Goal: Information Seeking & Learning: Compare options

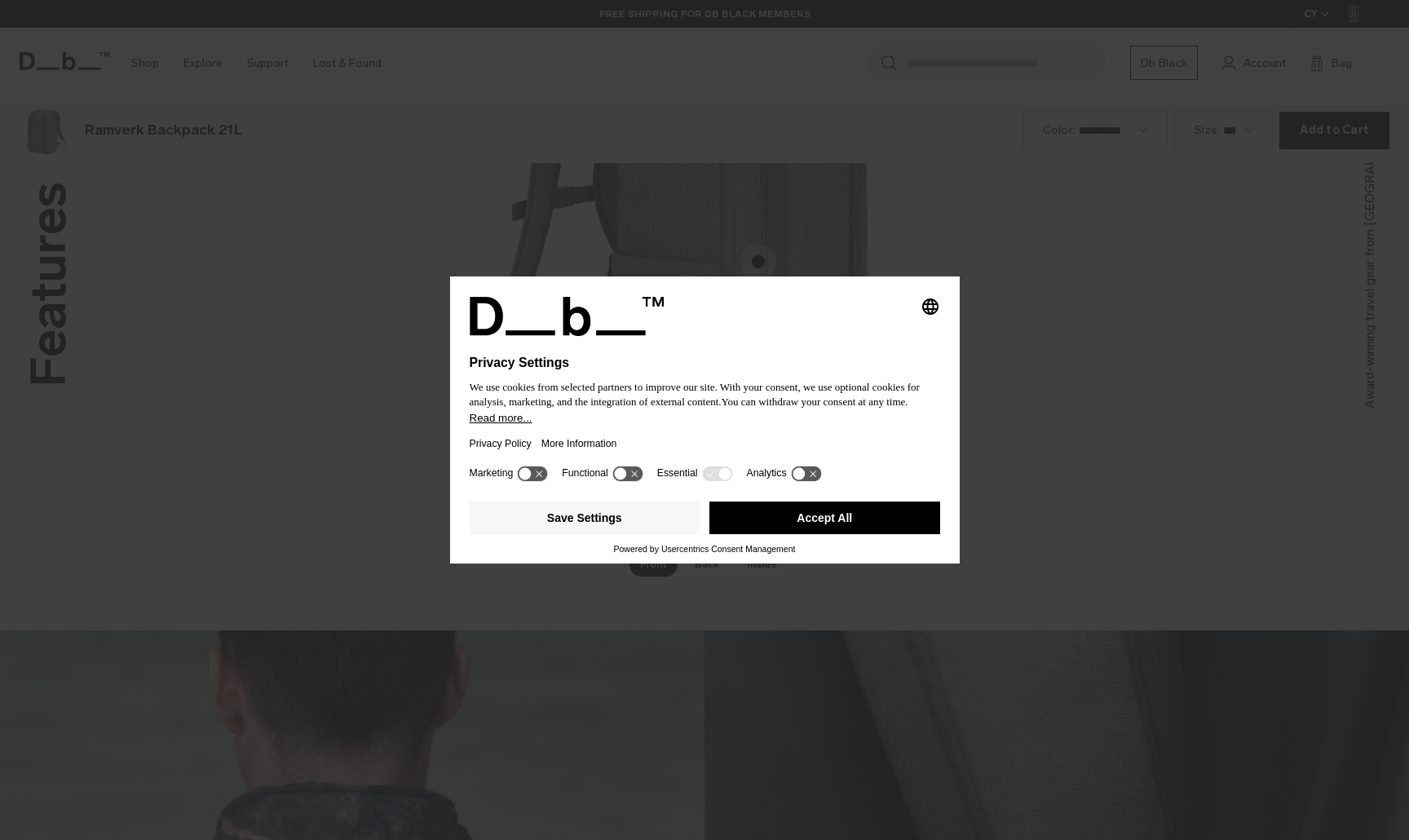
scroll to position [2520, 0]
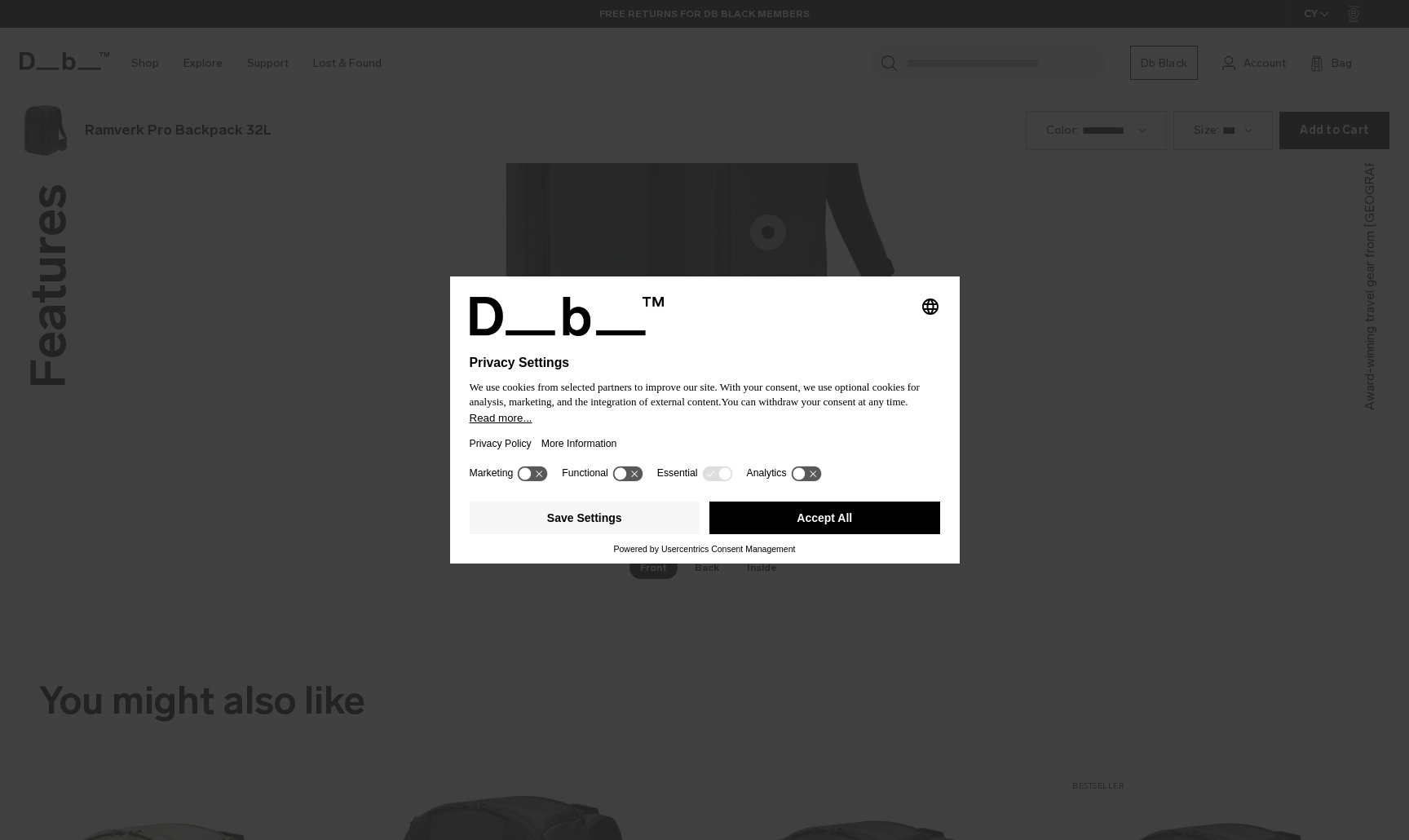
scroll to position [2520, 0]
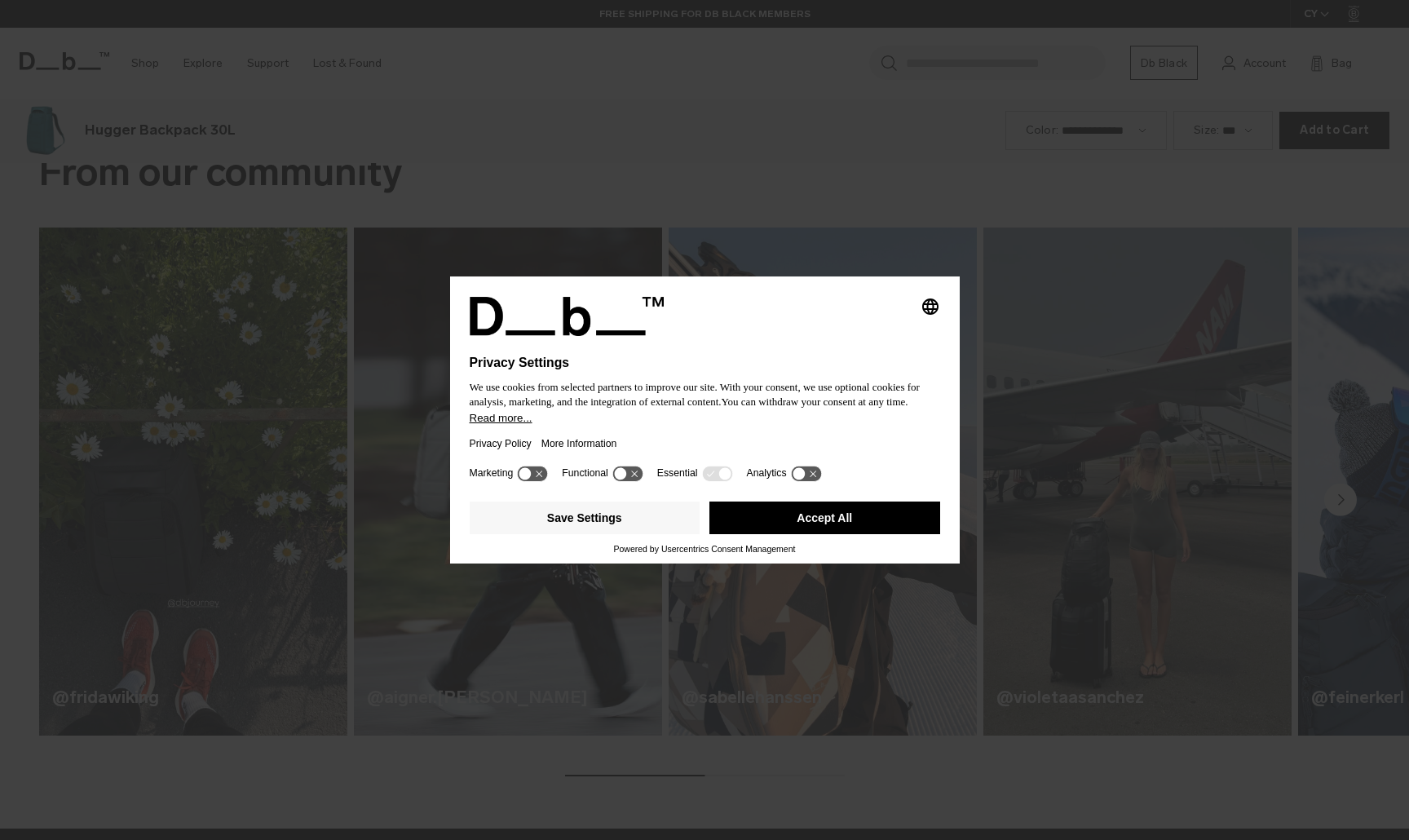
scroll to position [1680, 0]
